Goal: Task Accomplishment & Management: Use online tool/utility

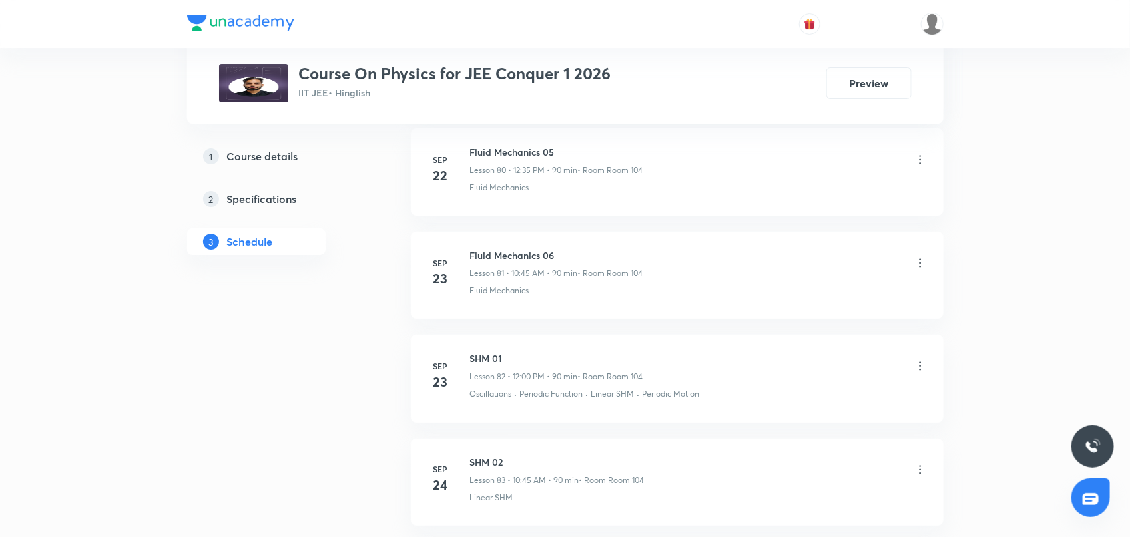
scroll to position [9540, 0]
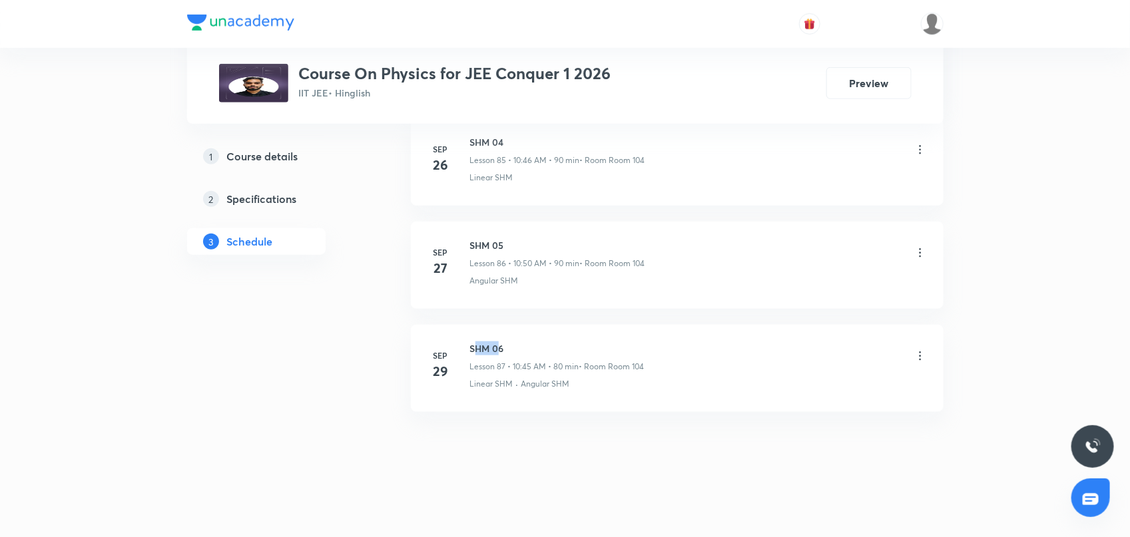
drag, startPoint x: 473, startPoint y: 348, endPoint x: 501, endPoint y: 346, distance: 27.4
click at [501, 346] on h6 "SHM 06" at bounding box center [557, 349] width 174 height 14
click at [471, 348] on h6 "SHM 06" at bounding box center [557, 349] width 174 height 14
drag, startPoint x: 471, startPoint y: 348, endPoint x: 503, endPoint y: 340, distance: 32.9
click at [503, 340] on li "[DATE] SHM 06 Lesson 87 • 10:45 AM • 80 min • Room Room 104 Linear SHM · Angula…" at bounding box center [677, 368] width 533 height 87
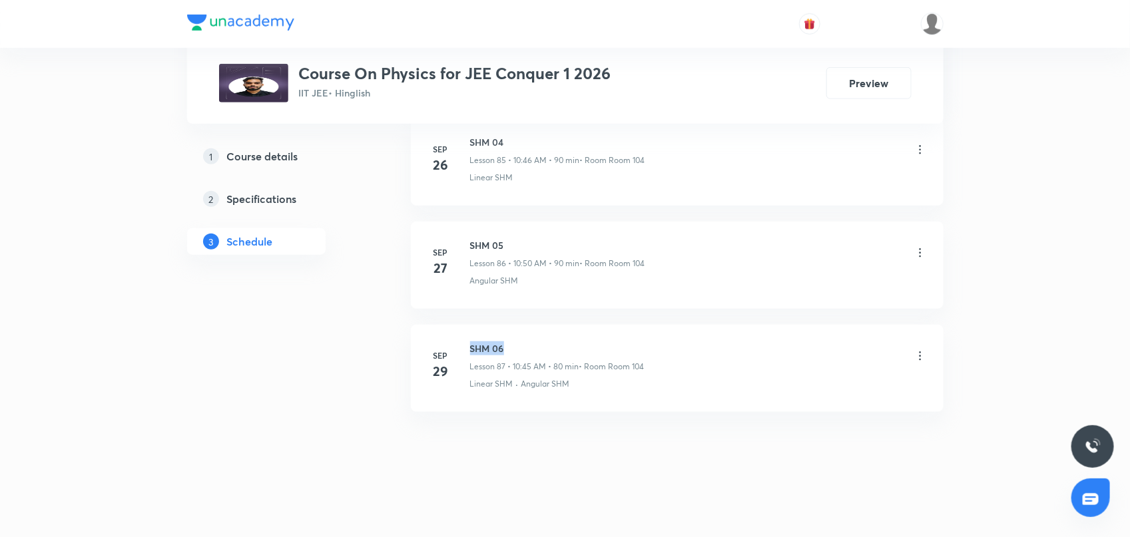
copy h6 "SHM 06"
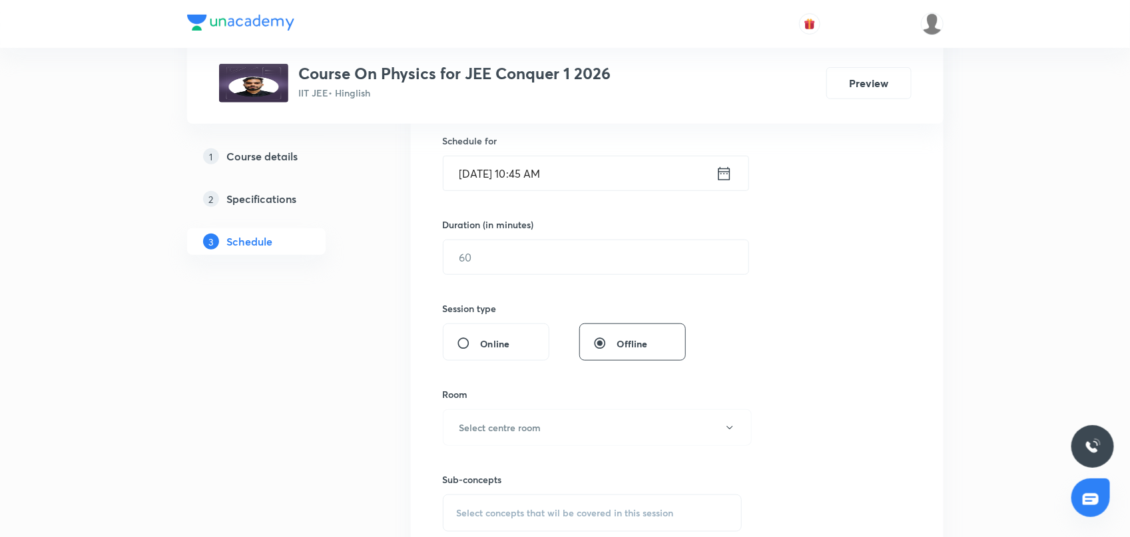
scroll to position [0, 0]
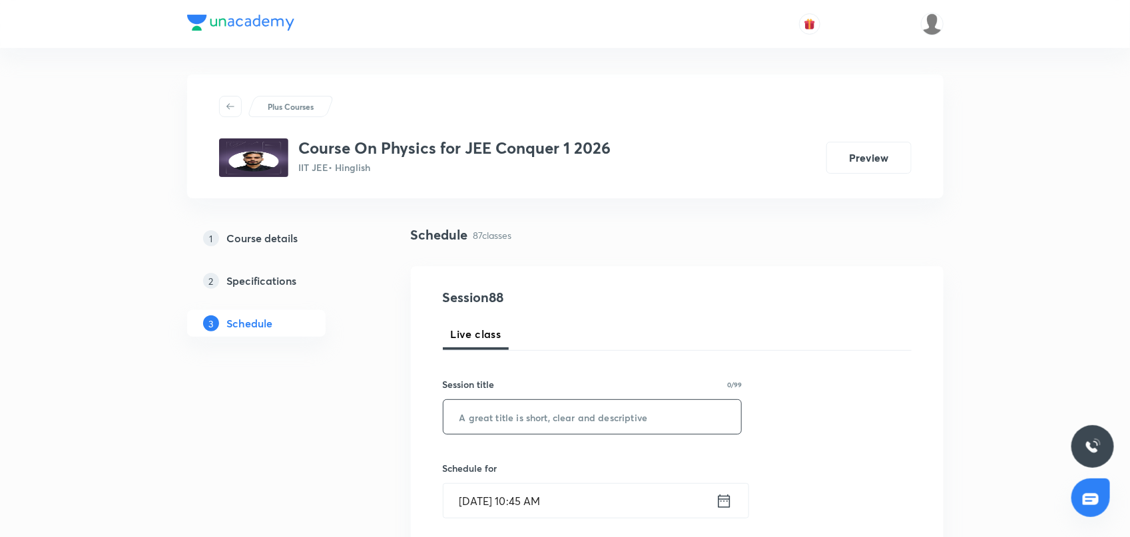
click at [485, 418] on input "text" at bounding box center [592, 417] width 298 height 34
paste input "SHM 06"
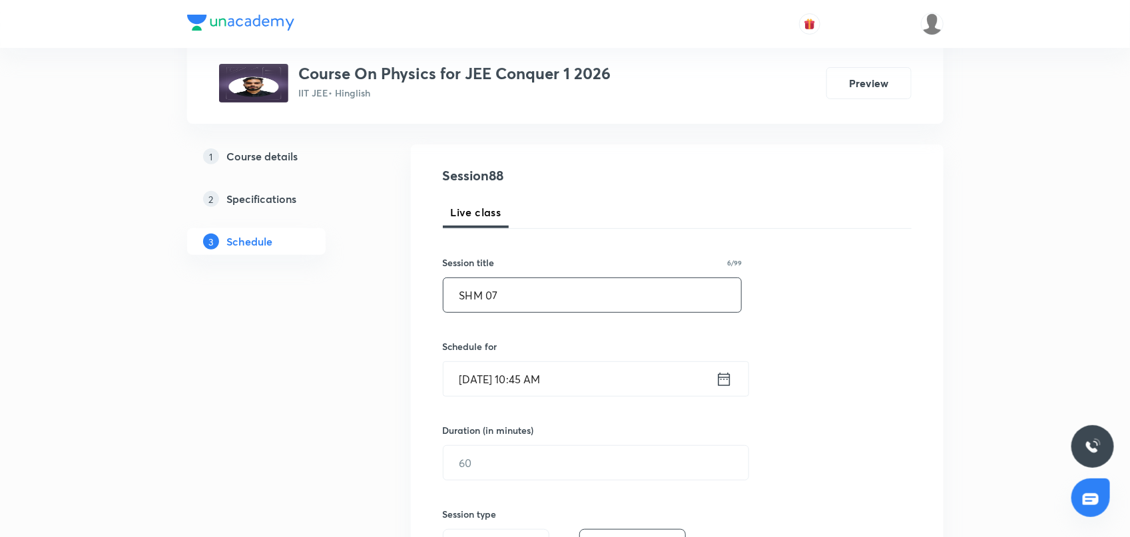
scroll to position [166, 0]
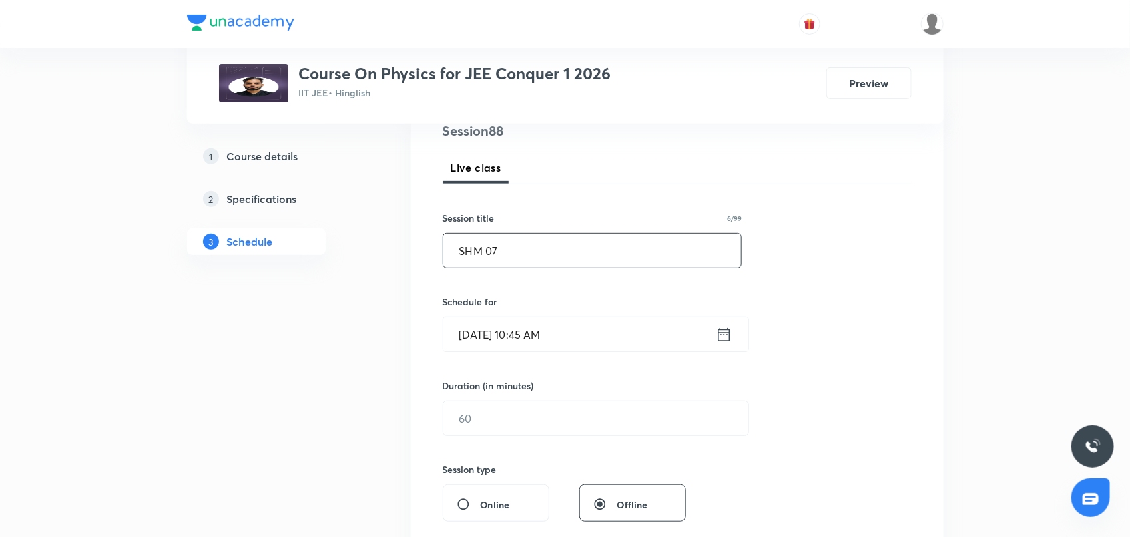
type input "SHM 07"
click at [726, 334] on icon at bounding box center [724, 334] width 12 height 13
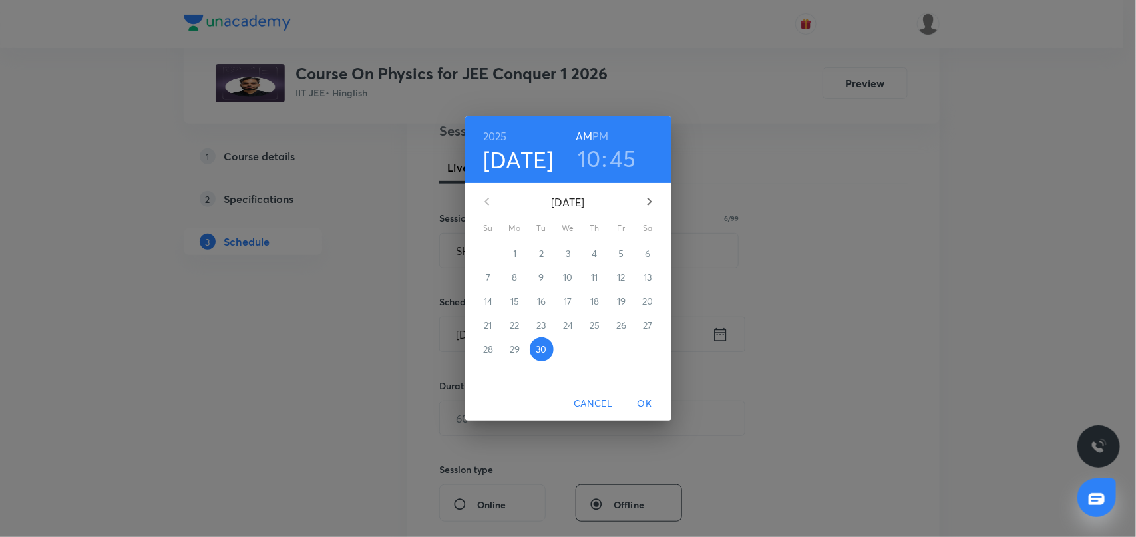
click at [618, 155] on h3 "45" at bounding box center [624, 158] width 26 height 28
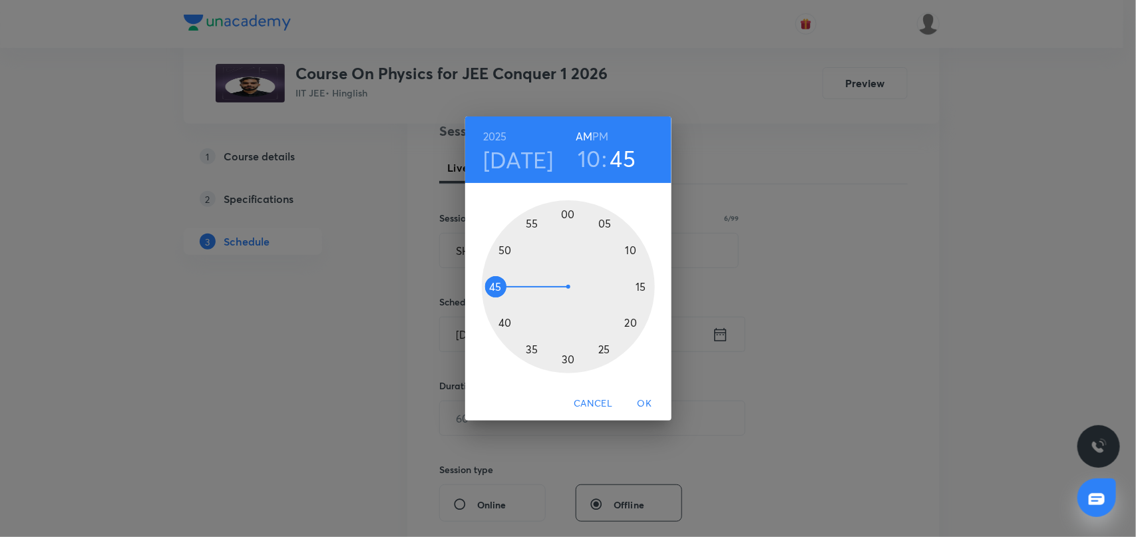
click at [498, 264] on div at bounding box center [568, 286] width 173 height 173
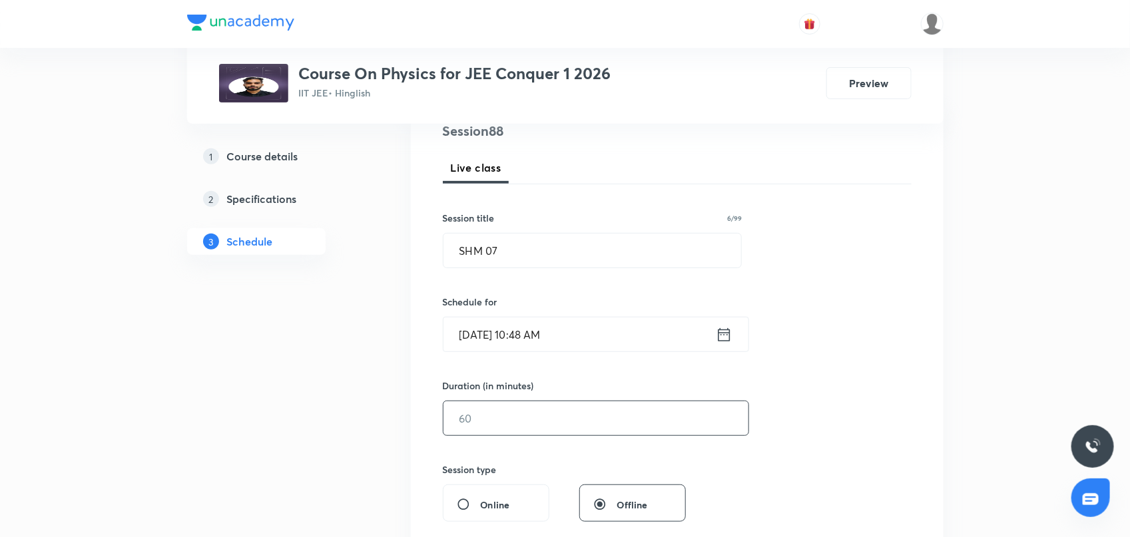
click at [461, 431] on input "text" at bounding box center [595, 418] width 305 height 34
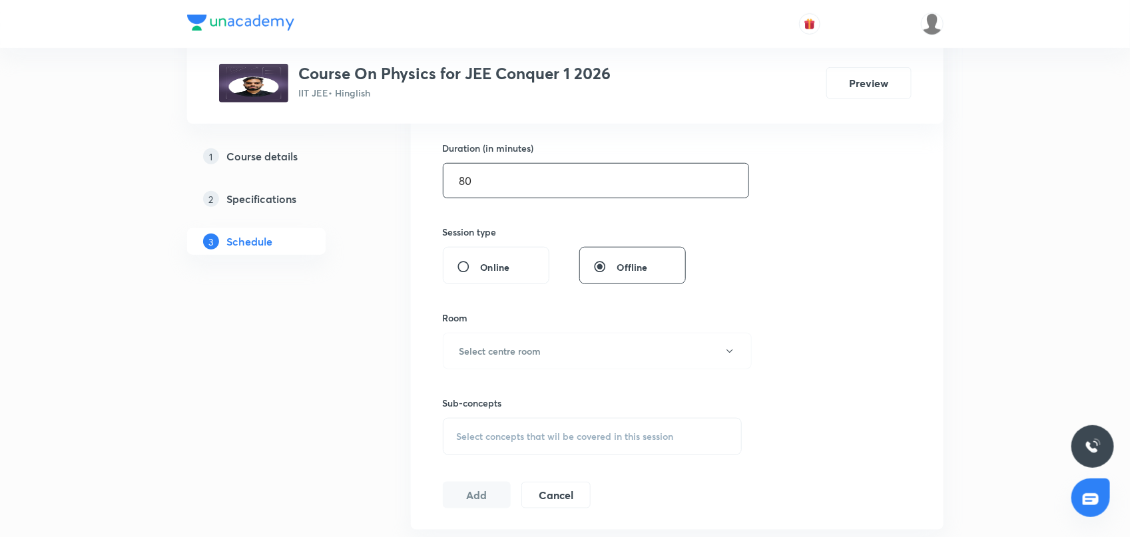
scroll to position [416, 0]
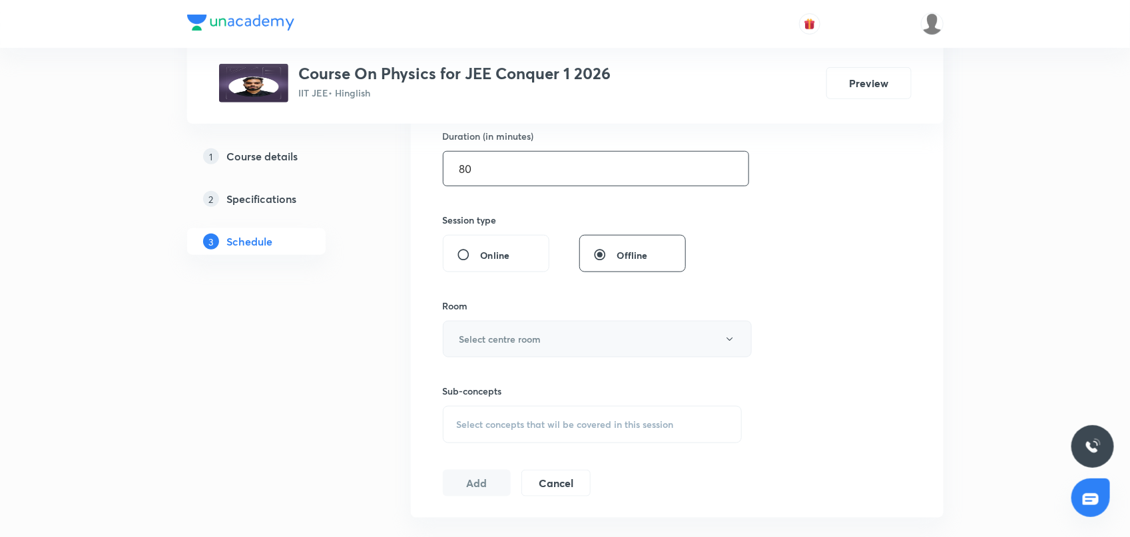
type input "80"
click at [493, 330] on button "Select centre room" at bounding box center [597, 339] width 309 height 37
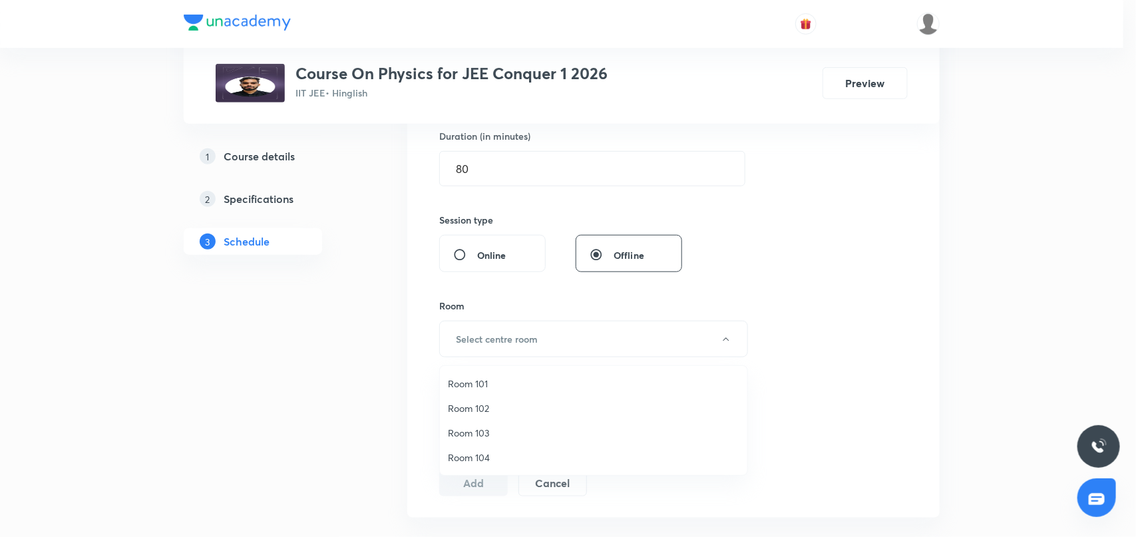
click at [478, 457] on span "Room 104" at bounding box center [594, 458] width 292 height 14
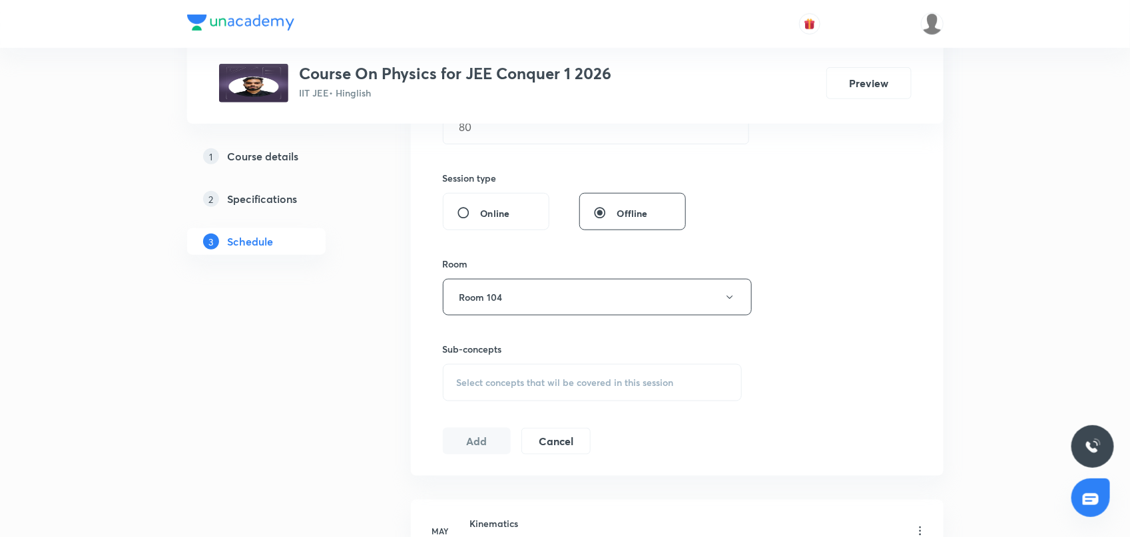
scroll to position [499, 0]
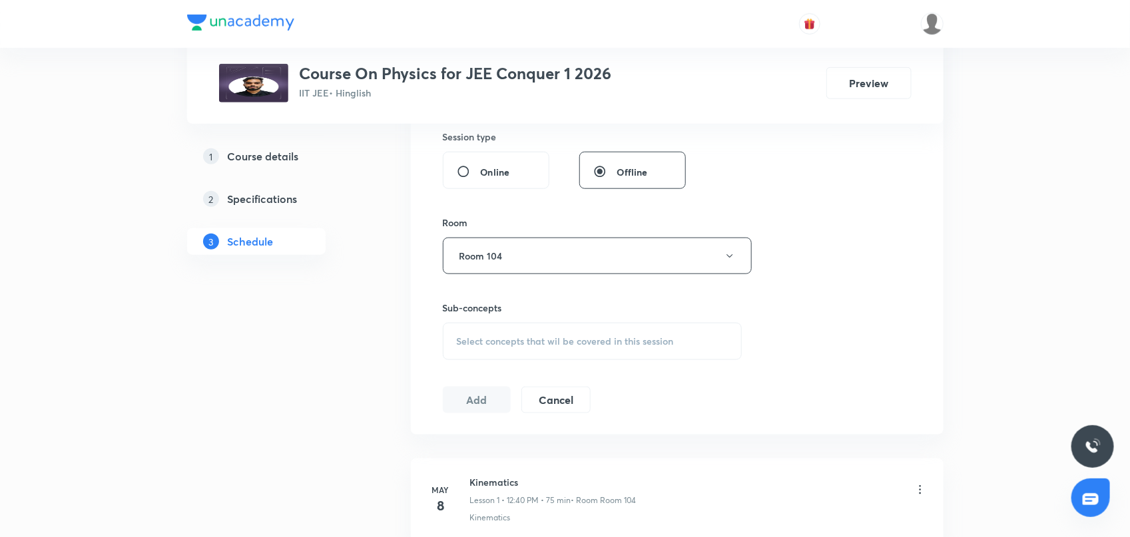
click at [477, 343] on span "Select concepts that wil be covered in this session" at bounding box center [565, 341] width 217 height 11
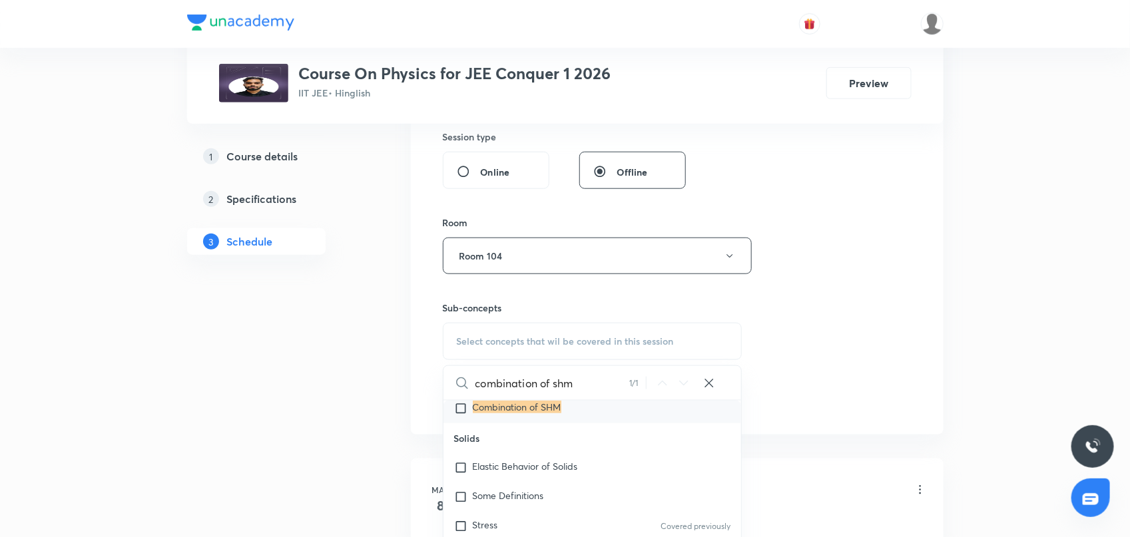
scroll to position [5188, 0]
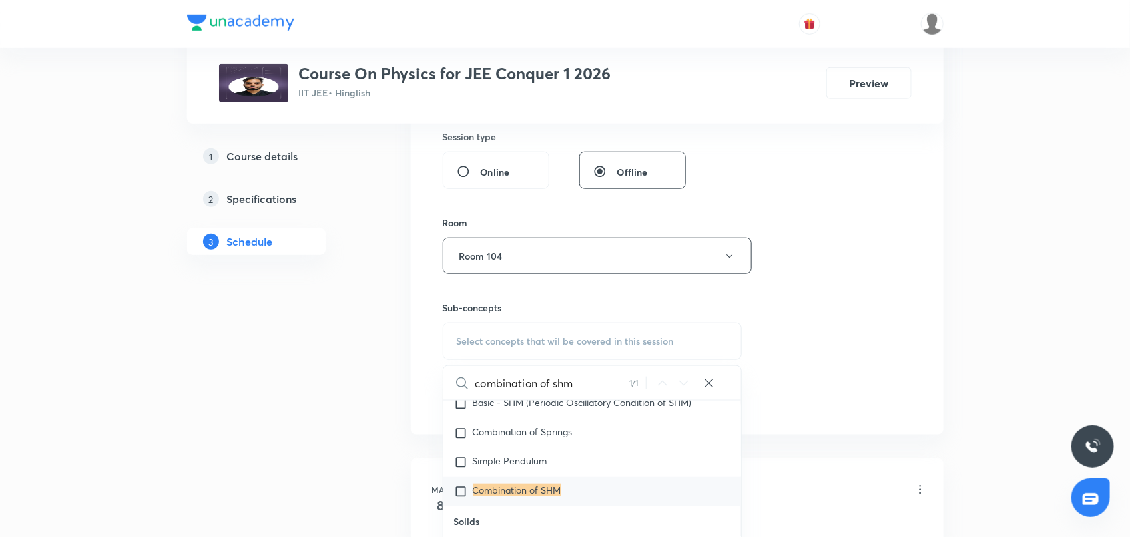
type input "combination of shm"
click at [461, 488] on input "checkbox" at bounding box center [463, 491] width 19 height 13
checkbox input "true"
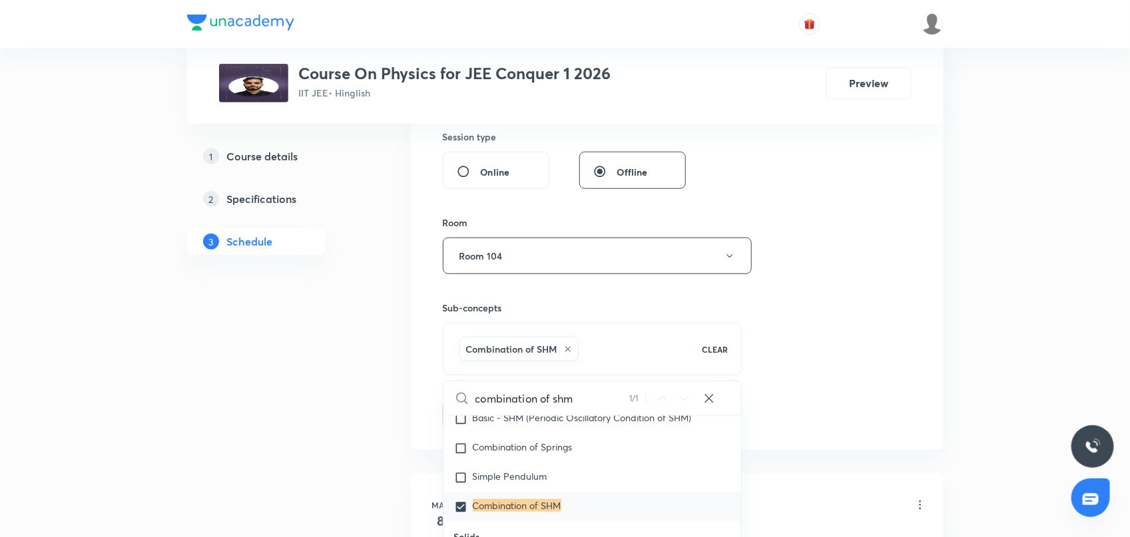
click at [813, 308] on div "Session 88 Live class Session title 6/99 SHM 07 ​ Schedule for [DATE] 10:48 AM …" at bounding box center [677, 108] width 469 height 640
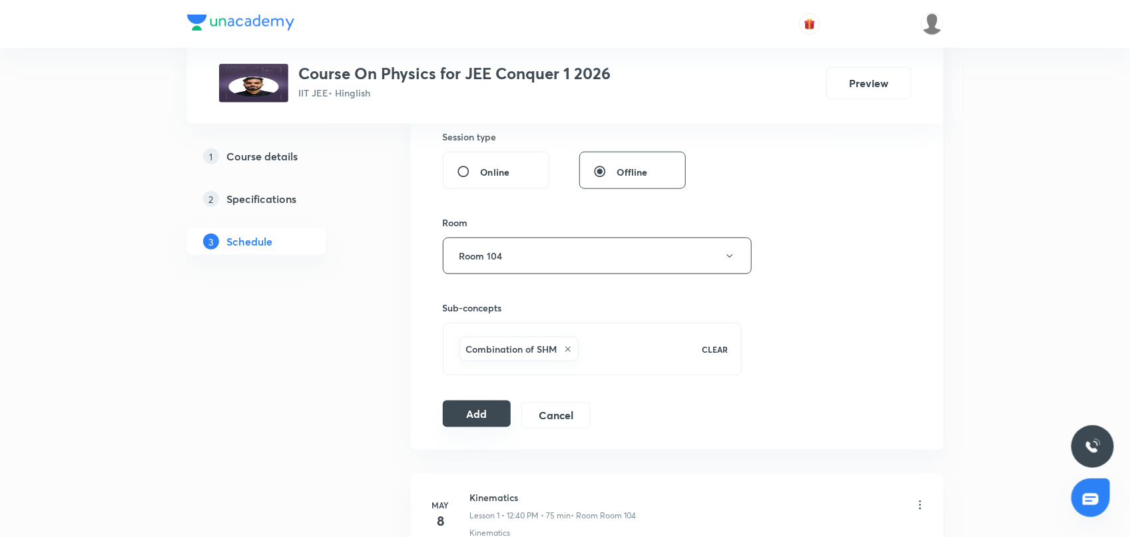
click at [471, 424] on button "Add" at bounding box center [477, 414] width 69 height 27
